Goal: Information Seeking & Learning: Find specific fact

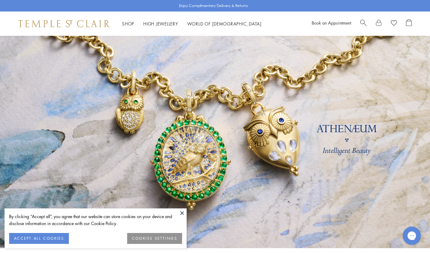
click at [361, 19] on span "Search" at bounding box center [363, 22] width 6 height 6
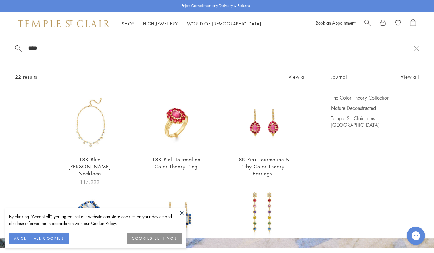
type input "****"
click at [90, 121] on img at bounding box center [90, 122] width 56 height 56
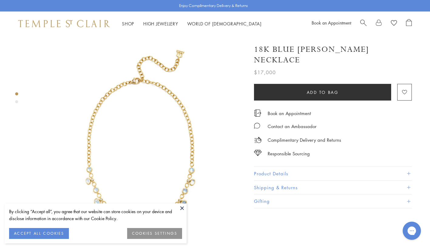
click at [328, 167] on button "Product Details" at bounding box center [333, 174] width 158 height 14
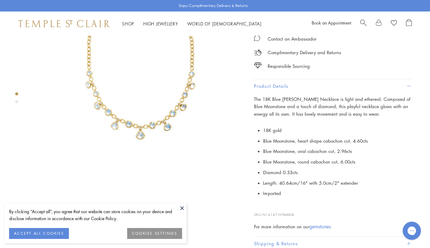
scroll to position [97, 0]
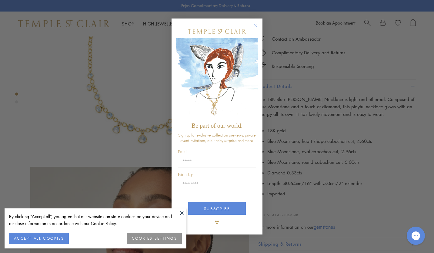
click at [315, 203] on div "Close dialog Be part of our world. Sign up for exclusive collection previews, p…" at bounding box center [217, 126] width 434 height 253
click at [256, 27] on circle "Close dialog" at bounding box center [255, 25] width 7 height 7
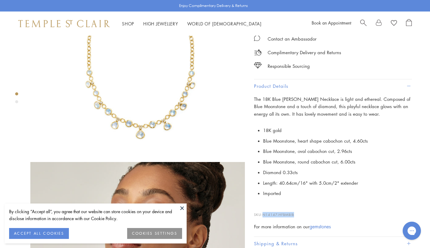
drag, startPoint x: 301, startPoint y: 204, endPoint x: 264, endPoint y: 201, distance: 36.5
click at [264, 206] on p "SKU: N14147-HFBMBIB" at bounding box center [333, 212] width 158 height 12
copy span "N14147-HFBMBIB"
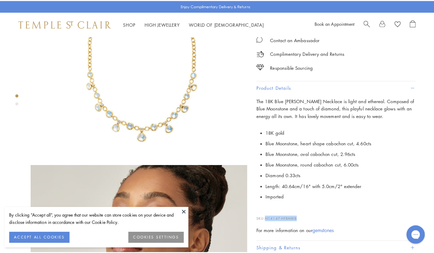
scroll to position [0, 0]
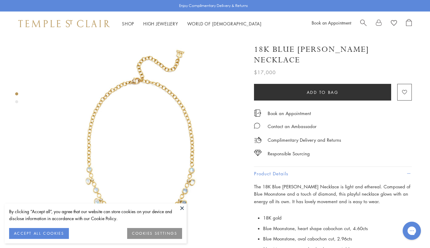
click at [362, 21] on span "Search" at bounding box center [363, 22] width 6 height 6
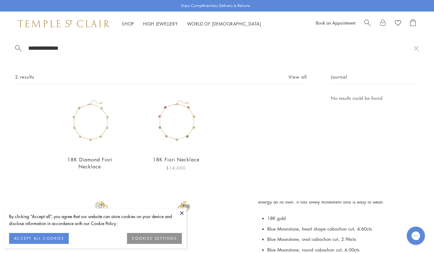
type input "**********"
click at [171, 142] on img at bounding box center [176, 122] width 56 height 56
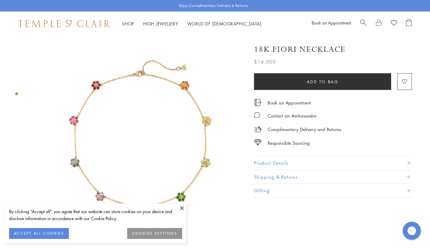
click at [286, 163] on button "Product Details" at bounding box center [333, 163] width 158 height 14
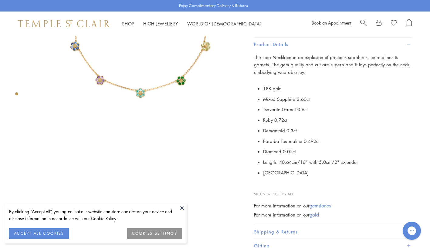
scroll to position [133, 0]
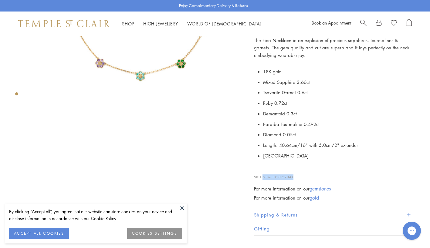
drag, startPoint x: 297, startPoint y: 175, endPoint x: 263, endPoint y: 172, distance: 33.8
click at [263, 172] on p "SKU: N36810-FIORIMX" at bounding box center [333, 175] width 158 height 12
copy span "N36810-FIORIMX"
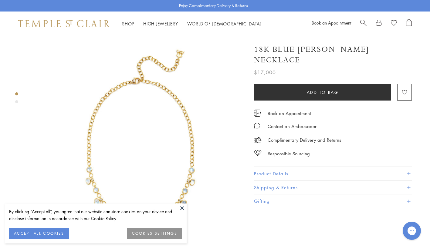
click at [363, 20] on span "Search" at bounding box center [363, 22] width 6 height 6
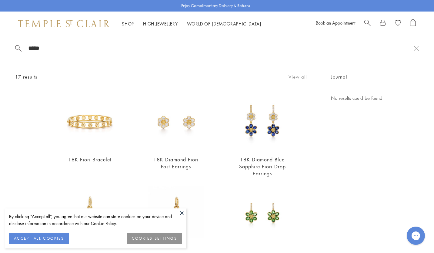
type input "*****"
click at [291, 73] on link "View all" at bounding box center [298, 76] width 18 height 7
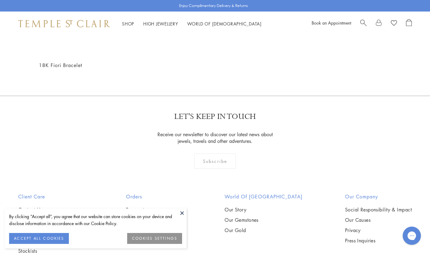
scroll to position [667, 0]
